Goal: Information Seeking & Learning: Understand process/instructions

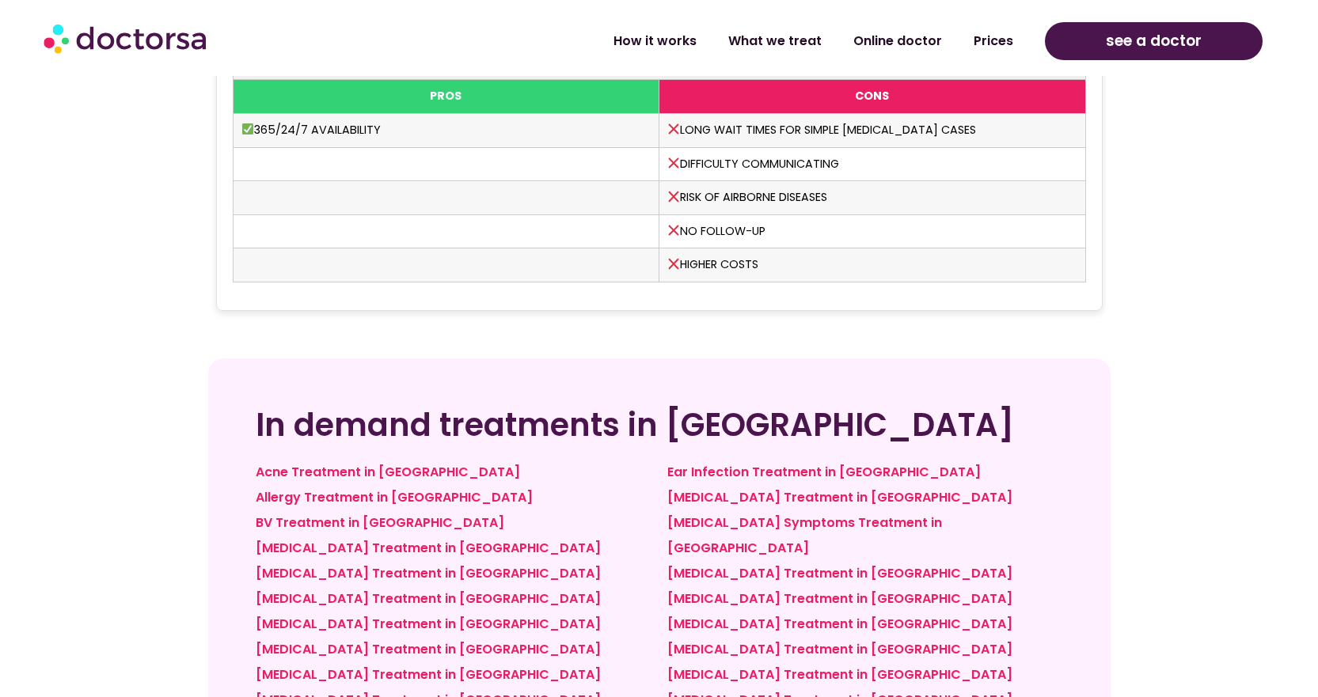
scroll to position [4907, 0]
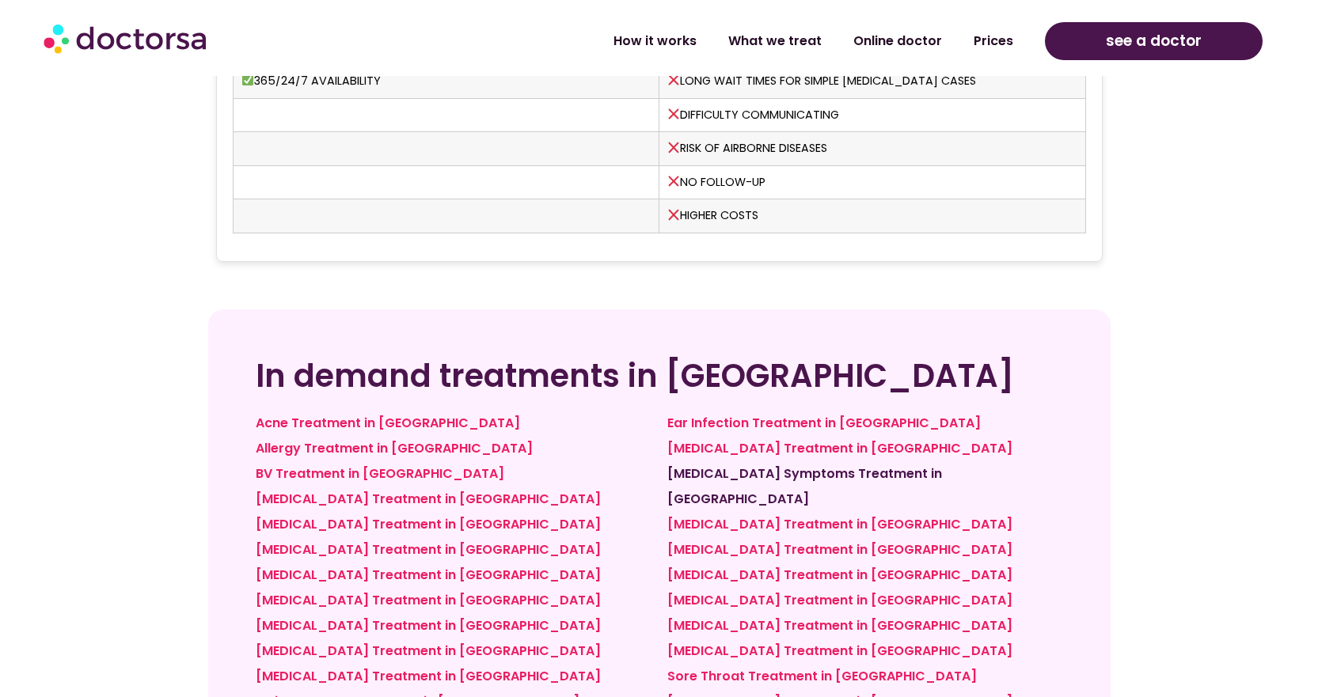
click at [700, 465] on link "[MEDICAL_DATA] Symptoms Treatment in [GEOGRAPHIC_DATA]" at bounding box center [804, 487] width 275 height 44
click at [659, 37] on link "How it works" at bounding box center [655, 35] width 115 height 36
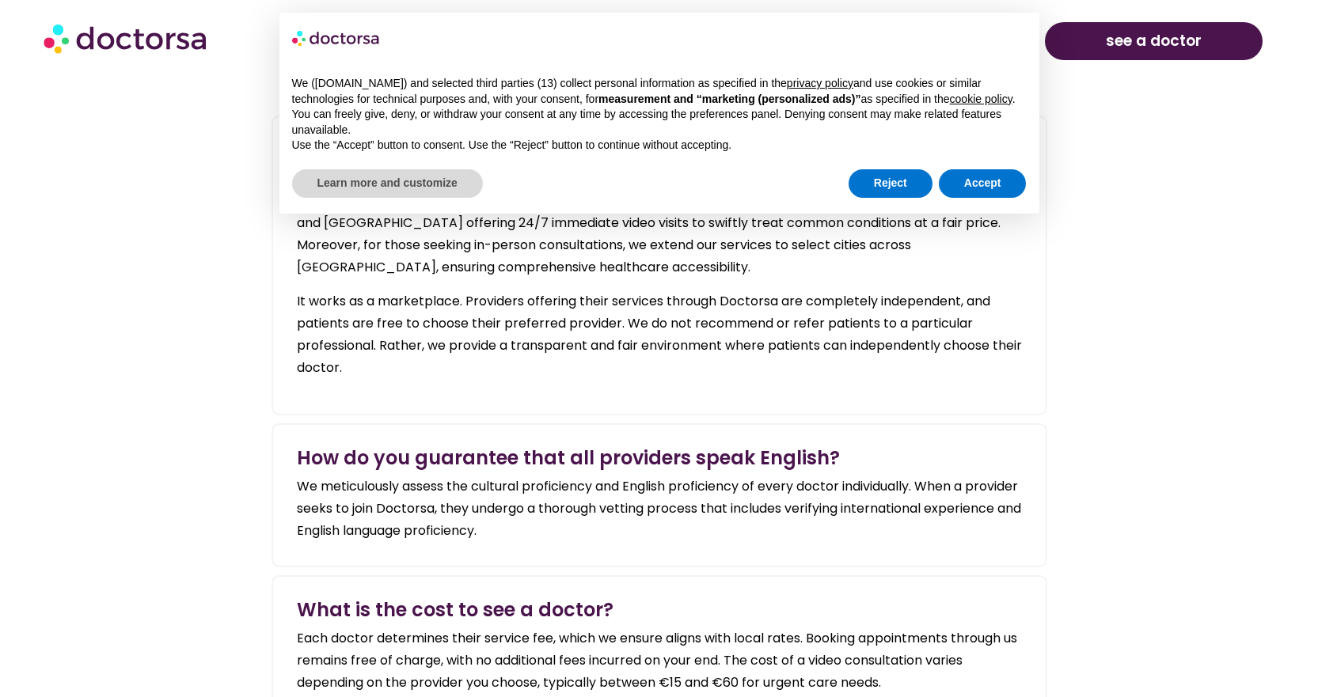
scroll to position [2058, 0]
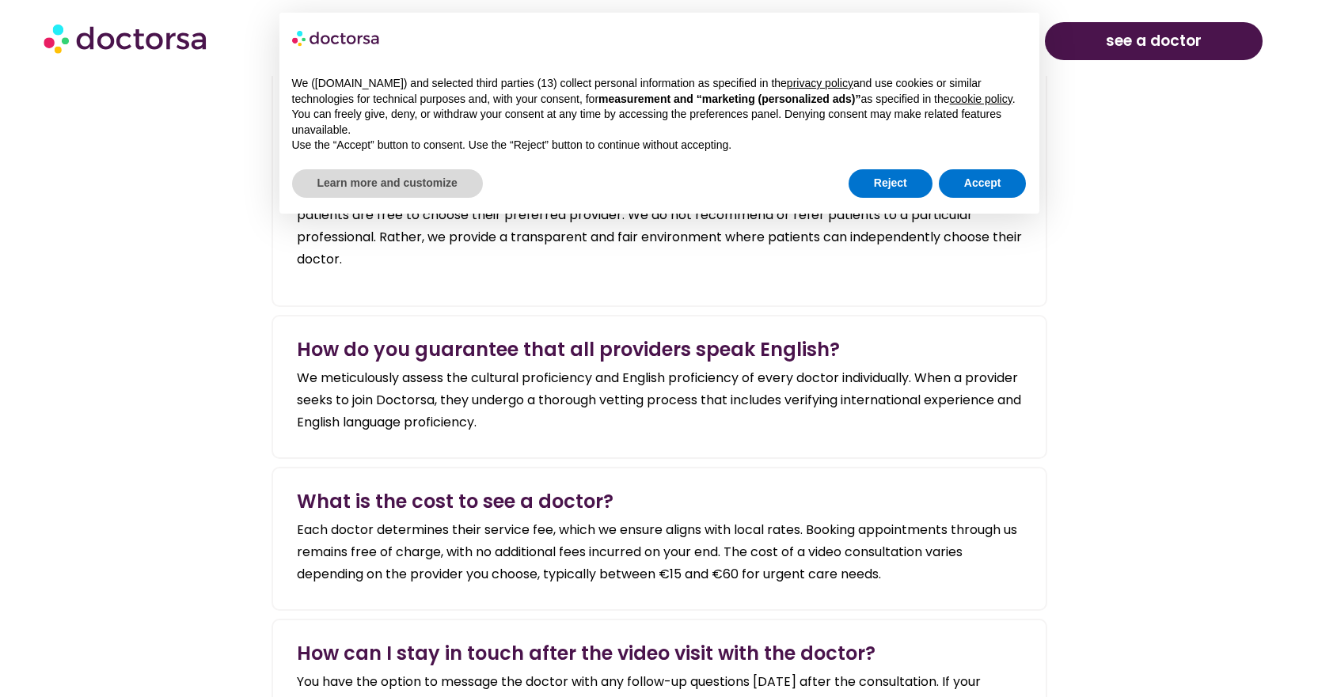
click at [991, 190] on button "Accept" at bounding box center [983, 183] width 88 height 28
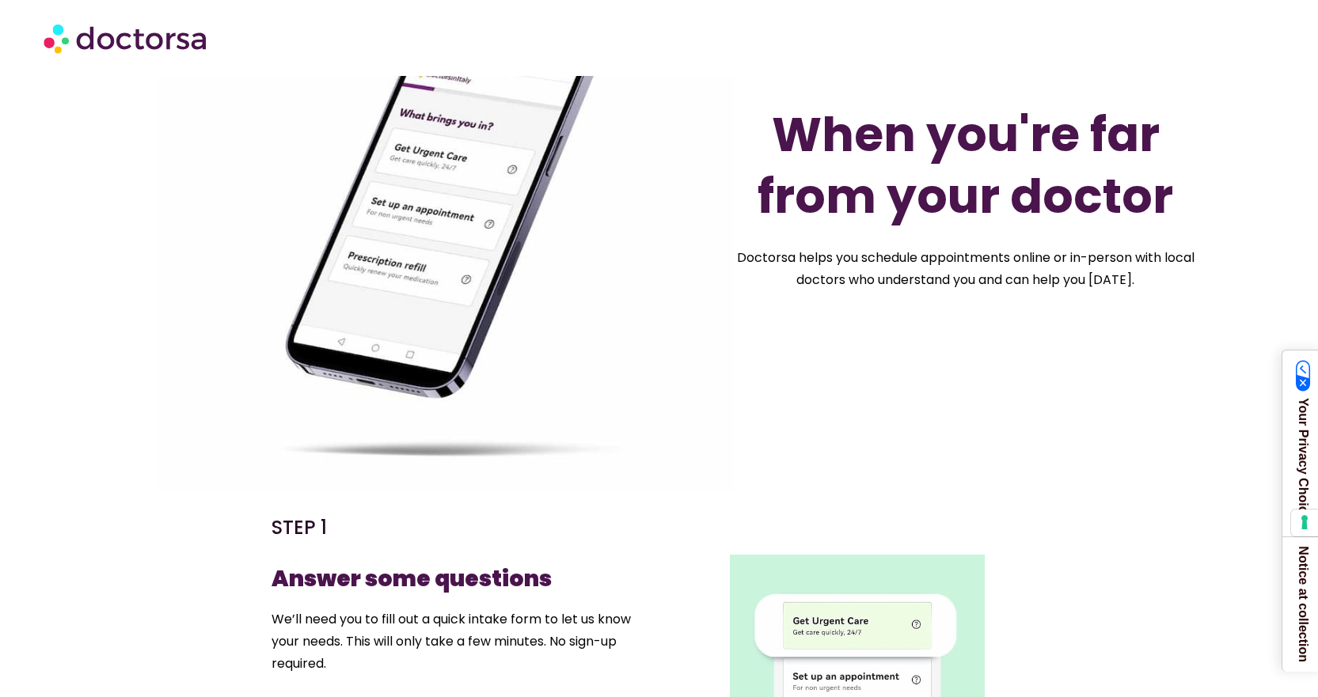
scroll to position [0, 0]
